Goal: Navigation & Orientation: Find specific page/section

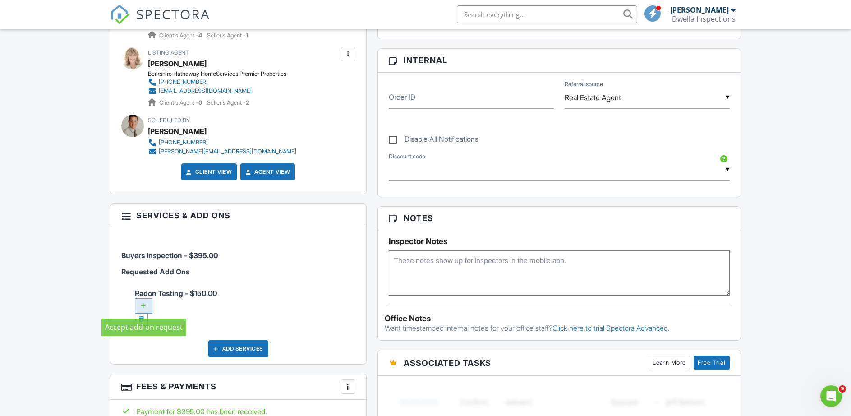
click at [144, 304] on div at bounding box center [143, 305] width 17 height 15
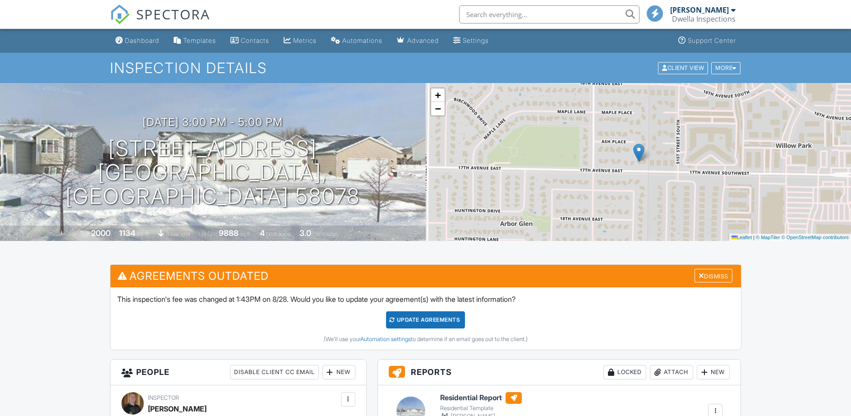
click at [701, 276] on div at bounding box center [702, 275] width 6 height 7
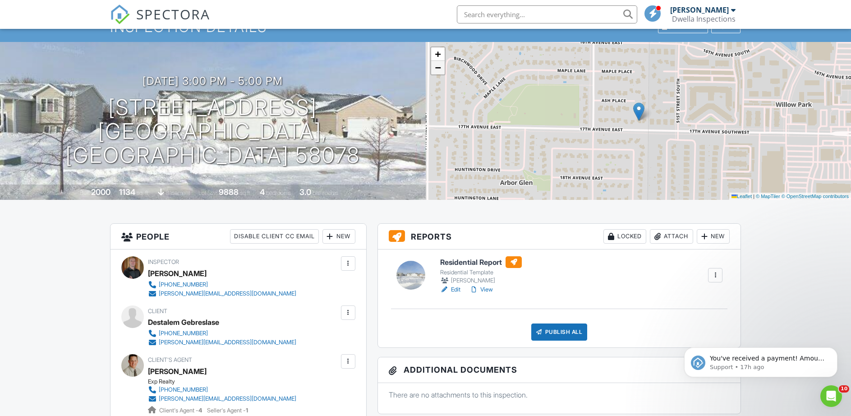
click at [438, 73] on span "−" at bounding box center [438, 67] width 6 height 11
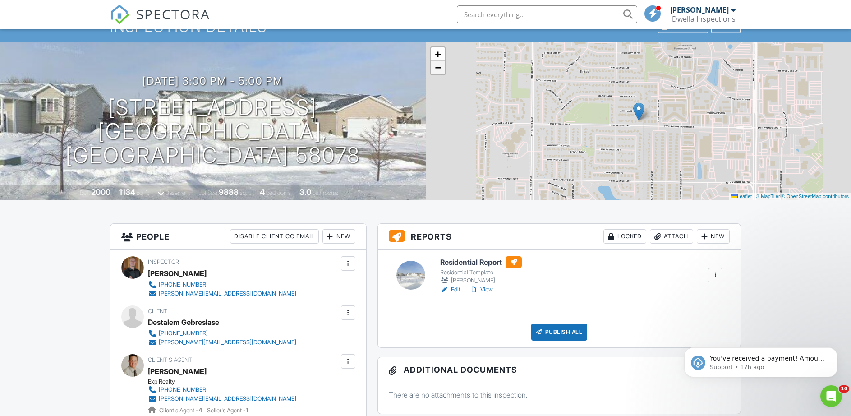
click at [438, 73] on span "−" at bounding box center [438, 67] width 6 height 11
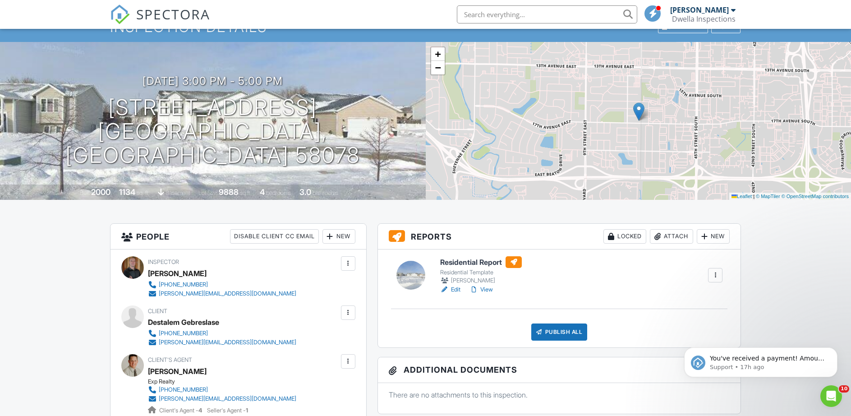
scroll to position [167, 0]
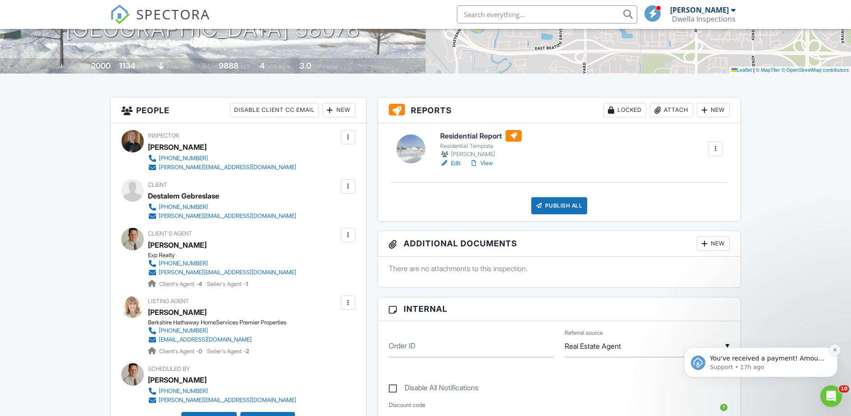
click at [833, 351] on icon "Dismiss notification" at bounding box center [835, 349] width 5 height 5
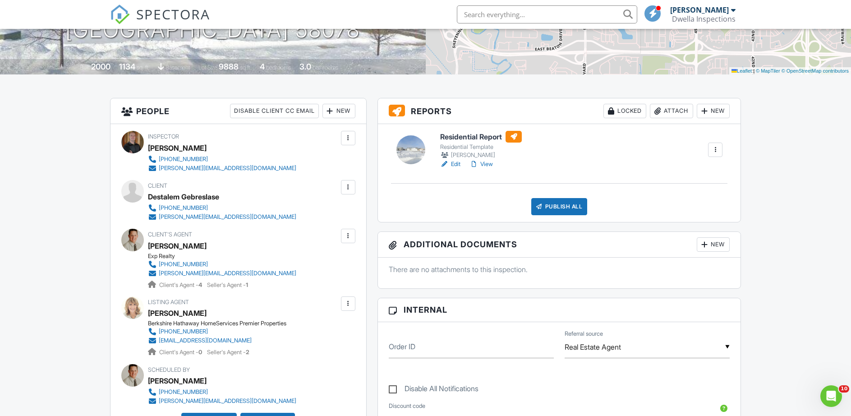
scroll to position [0, 0]
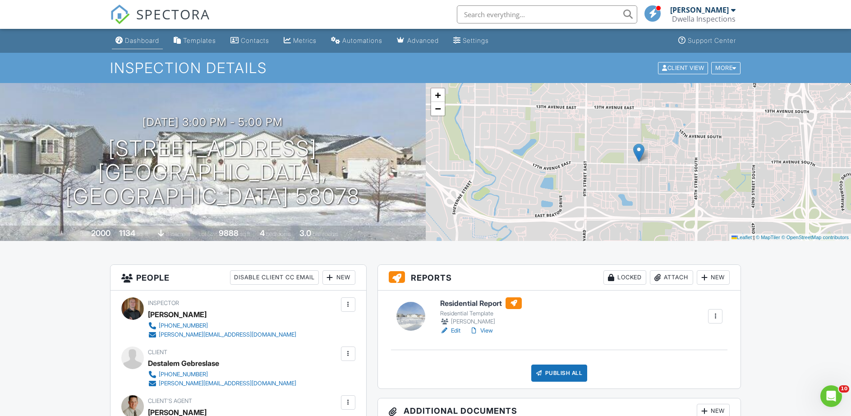
click at [148, 40] on div "Dashboard" at bounding box center [142, 41] width 34 height 8
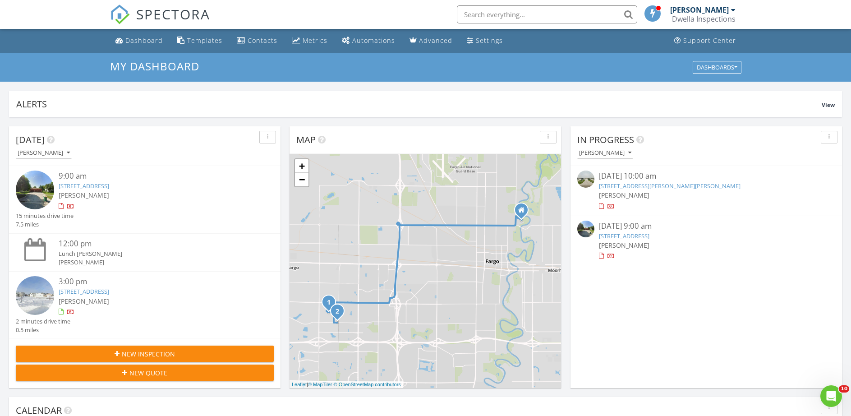
click at [316, 40] on div "Metrics" at bounding box center [315, 40] width 25 height 9
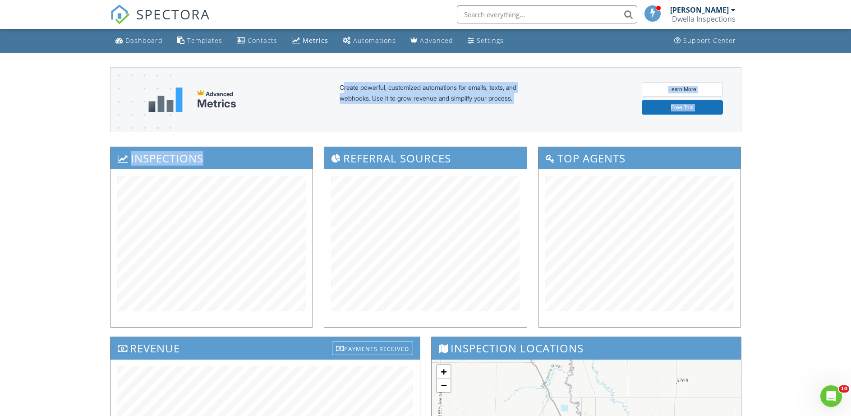
drag, startPoint x: 306, startPoint y: 171, endPoint x: 374, endPoint y: -58, distance: 239.1
click at [374, 0] on html "SPECTORA Eric Miller Dwella Inspections Role: Inspector Change Role Dashboard N…" at bounding box center [425, 346] width 851 height 693
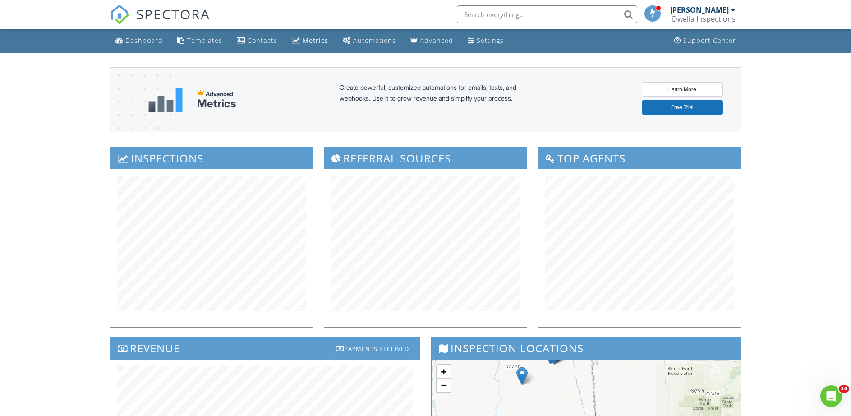
click at [826, 185] on div "Dashboard Templates Contacts Metrics Automations Advanced Settings Support Cent…" at bounding box center [425, 361] width 851 height 665
click at [134, 42] on div "Dashboard" at bounding box center [143, 40] width 37 height 9
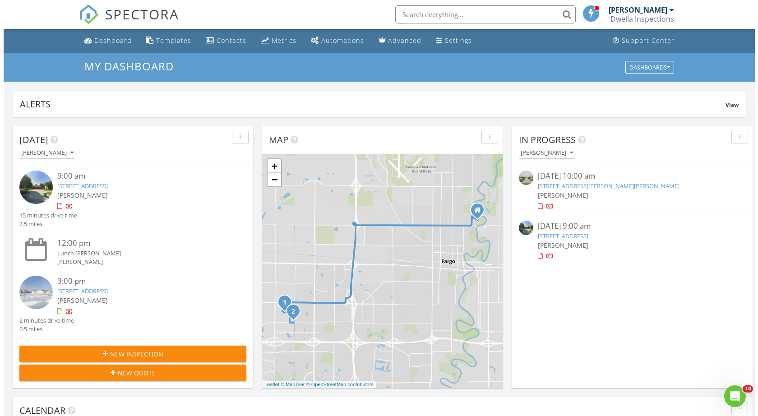
scroll to position [835, 772]
